Goal: Task Accomplishment & Management: Manage account settings

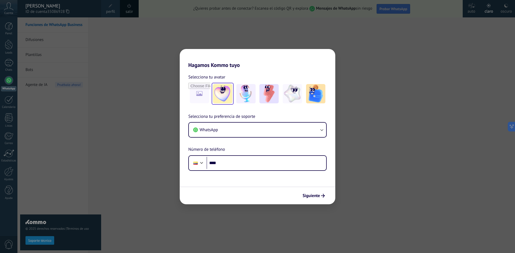
click at [223, 95] on img at bounding box center [222, 93] width 19 height 19
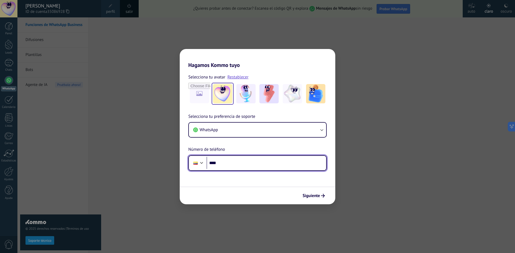
click at [270, 164] on input "****" at bounding box center [266, 163] width 120 height 12
click at [315, 198] on span "Siguiente" at bounding box center [310, 196] width 17 height 4
type input "**********"
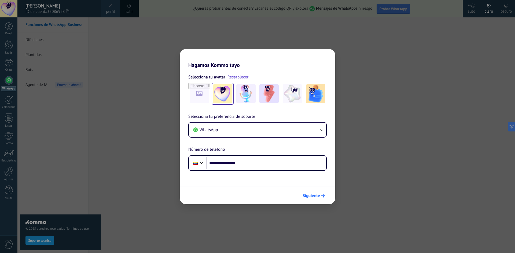
click at [315, 194] on span "Siguiente" at bounding box center [310, 196] width 17 height 4
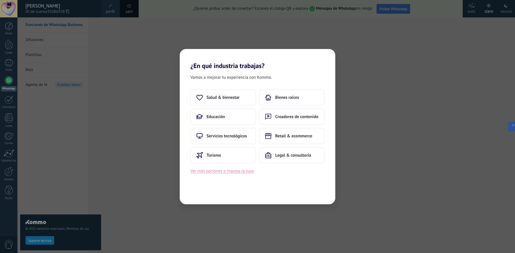
click at [231, 173] on button "Ver más opciones o ingresa la tuya" at bounding box center [221, 171] width 63 height 7
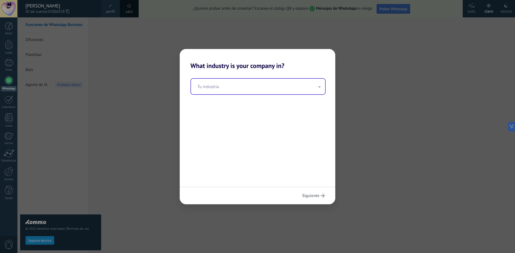
click at [325, 88] on div "Tu industria" at bounding box center [257, 86] width 135 height 17
click at [318, 87] on icon at bounding box center [319, 86] width 2 height 1
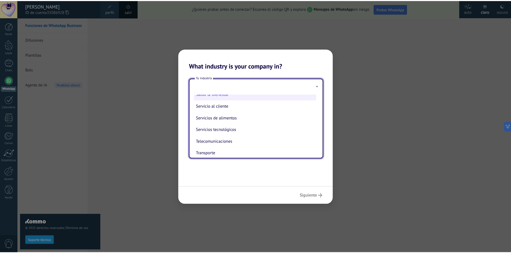
scroll to position [115, 0]
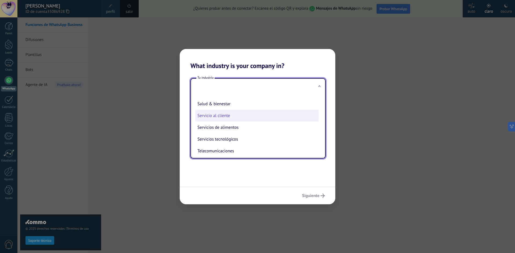
click at [221, 114] on li "Servicio al cliente" at bounding box center [256, 116] width 123 height 12
type input "**********"
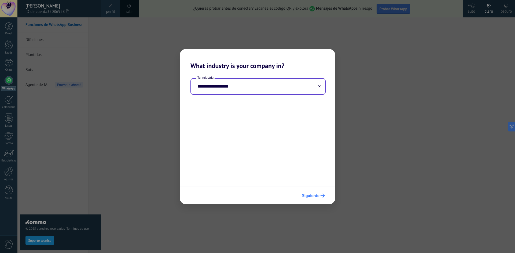
click at [308, 194] on span "Siguiente" at bounding box center [310, 196] width 17 height 4
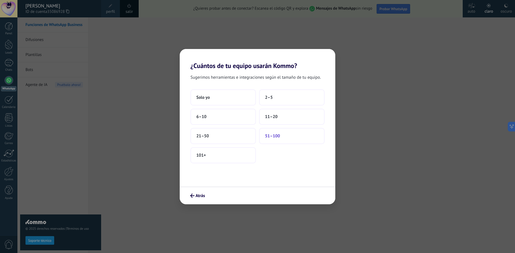
click at [279, 136] on span "51–100" at bounding box center [272, 136] width 15 height 5
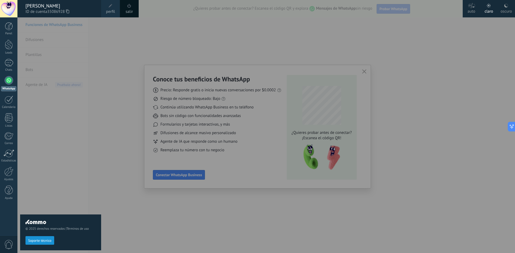
click at [147, 178] on div at bounding box center [274, 126] width 515 height 253
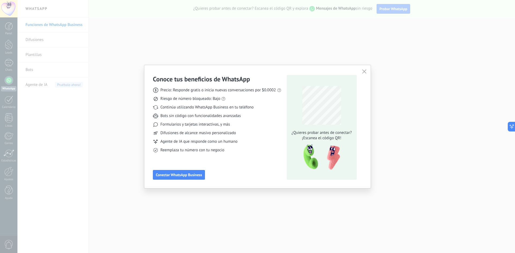
click at [365, 69] on button "button" at bounding box center [364, 72] width 7 height 8
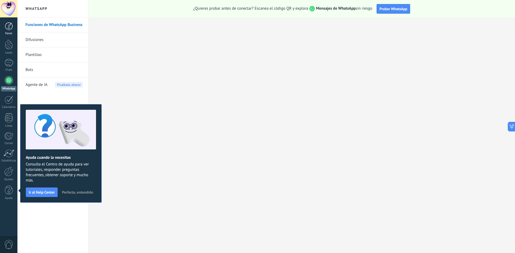
click at [10, 28] on div at bounding box center [9, 26] width 8 height 8
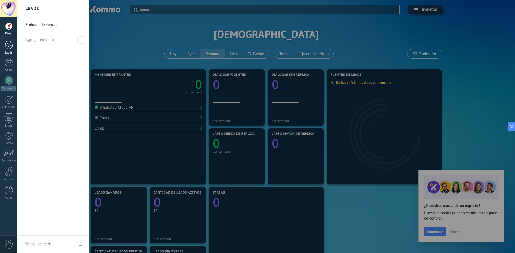
click at [5, 46] on div at bounding box center [9, 45] width 8 height 10
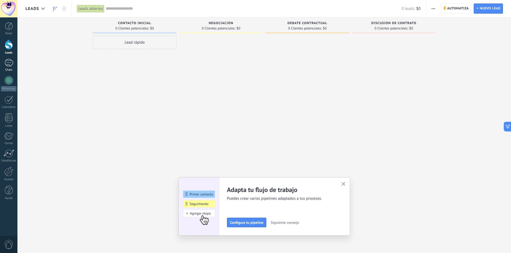
click at [8, 63] on div at bounding box center [9, 63] width 9 height 8
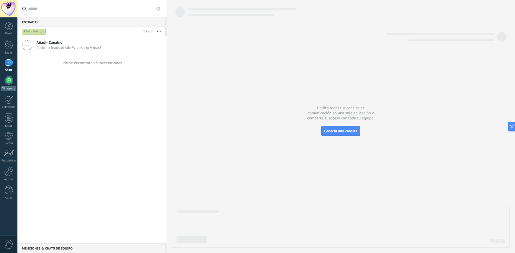
click at [11, 82] on div at bounding box center [9, 80] width 9 height 9
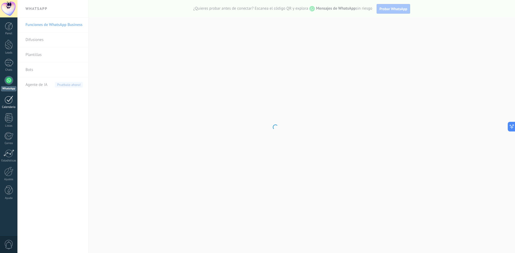
click at [8, 103] on div at bounding box center [9, 100] width 9 height 8
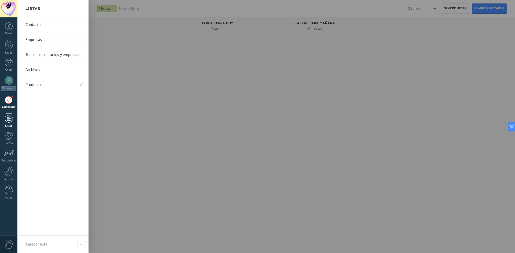
click at [12, 117] on div at bounding box center [9, 117] width 8 height 9
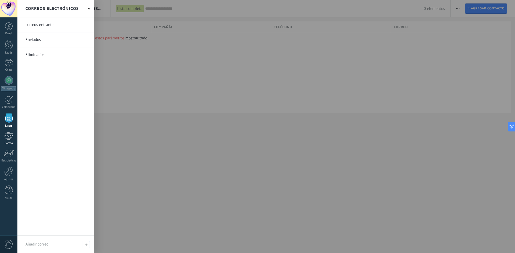
click at [8, 136] on div at bounding box center [8, 136] width 9 height 8
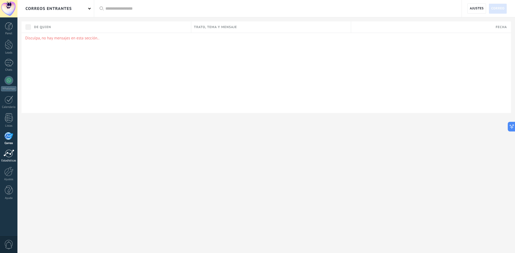
click at [10, 152] on div at bounding box center [8, 154] width 11 height 8
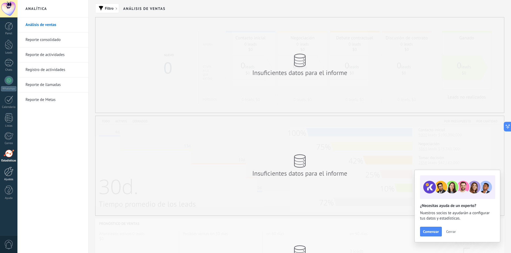
click at [8, 173] on div at bounding box center [8, 171] width 9 height 9
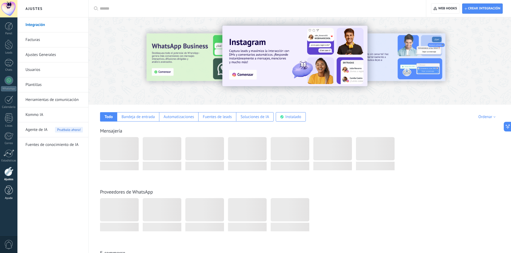
click at [6, 192] on div at bounding box center [9, 190] width 8 height 9
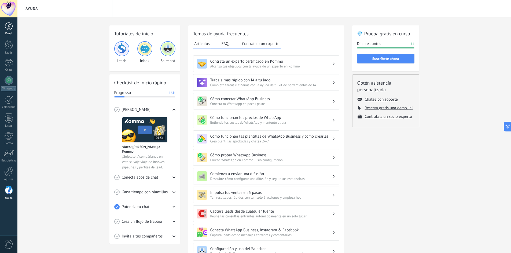
click at [7, 26] on div at bounding box center [9, 26] width 8 height 8
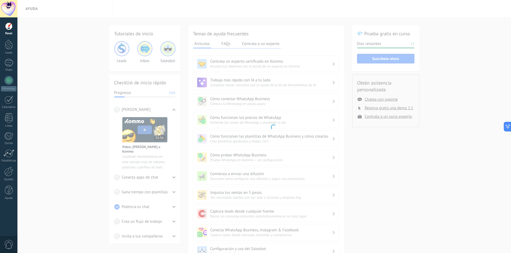
click at [24, 13] on body ".abccls-1,.abccls-2{fill-rule:evenodd}.abccls-2{fill:#fff} .abfcls-1{fill:none}…" at bounding box center [255, 126] width 511 height 253
click at [31, 8] on body ".abccls-1,.abccls-2{fill-rule:evenodd}.abccls-2{fill:#fff} .abfcls-1{fill:none}…" at bounding box center [255, 126] width 511 height 253
click at [5, 35] on div "Panel" at bounding box center [9, 33] width 16 height 3
click at [10, 23] on div at bounding box center [9, 26] width 8 height 8
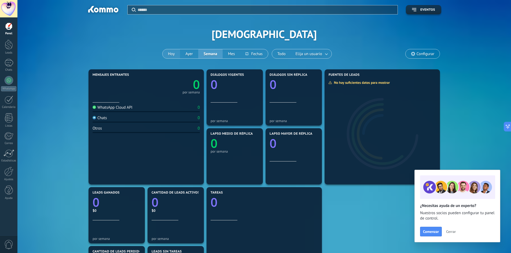
click at [172, 54] on button "Hoy" at bounding box center [170, 53] width 17 height 9
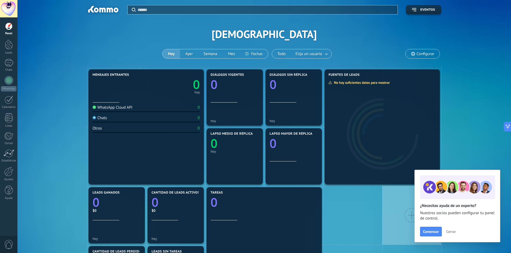
click at [451, 232] on span "Cerrar" at bounding box center [451, 232] width 10 height 4
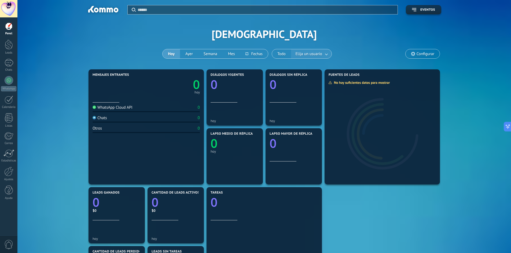
click at [325, 54] on link at bounding box center [327, 54] width 10 height 9
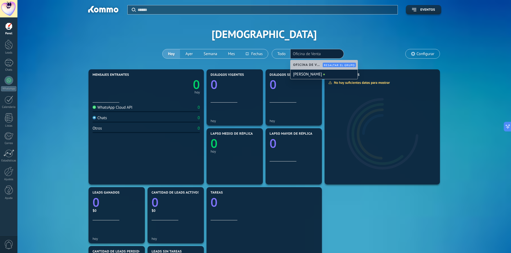
click at [323, 53] on li "Oficina de Venta" at bounding box center [317, 54] width 48 height 8
click at [254, 51] on button at bounding box center [254, 53] width 28 height 9
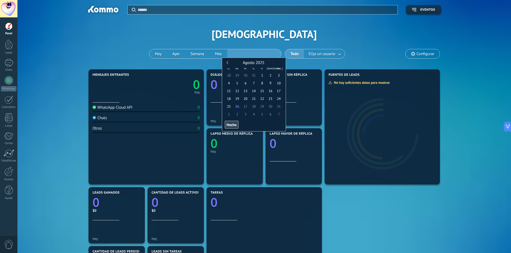
click at [262, 56] on input "text" at bounding box center [254, 54] width 54 height 8
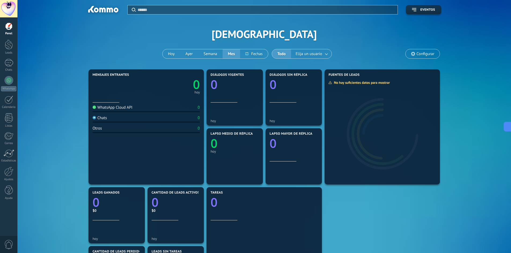
click at [219, 55] on div "[PERSON_NAME] Semana Mes" at bounding box center [215, 54] width 106 height 10
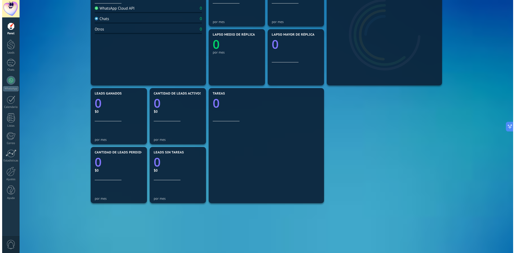
scroll to position [126, 0]
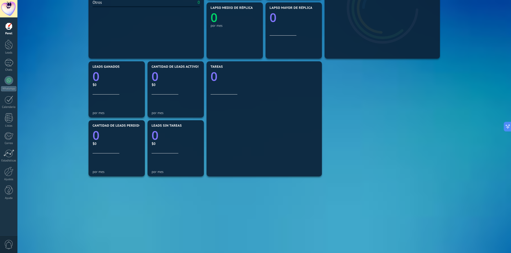
click at [3, 247] on div "0" at bounding box center [8, 245] width 17 height 18
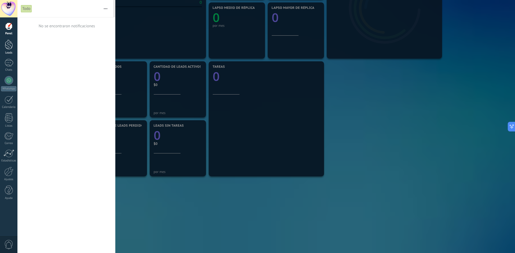
click at [8, 46] on div at bounding box center [9, 45] width 8 height 10
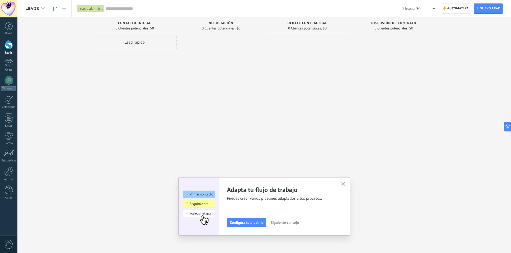
drag, startPoint x: 248, startPoint y: 224, endPoint x: 216, endPoint y: 206, distance: 37.1
click at [227, 206] on div "Adapta tu flujo de trabajo Puedes crear varios pipelines adaptados a tus proces…" at bounding box center [284, 207] width 115 height 42
click at [202, 193] on div "Adapta tu flujo de trabajo Puedes crear varios pipelines adaptados a tus proces…" at bounding box center [264, 207] width 155 height 42
